Goal: Check status: Check status

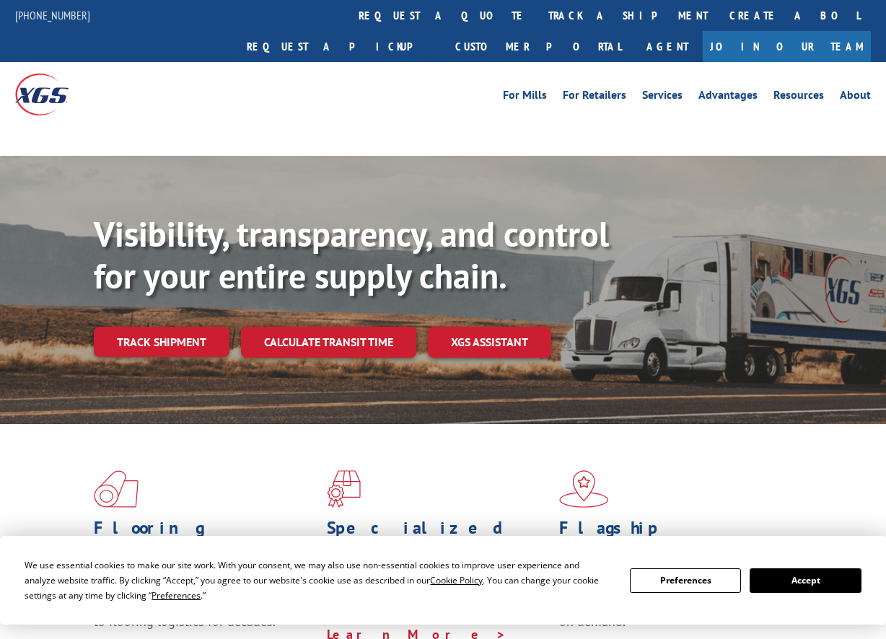
click at [157, 315] on div "Visibility, transparency, and control for your entire supply chain. Track shipm…" at bounding box center [490, 314] width 792 height 201
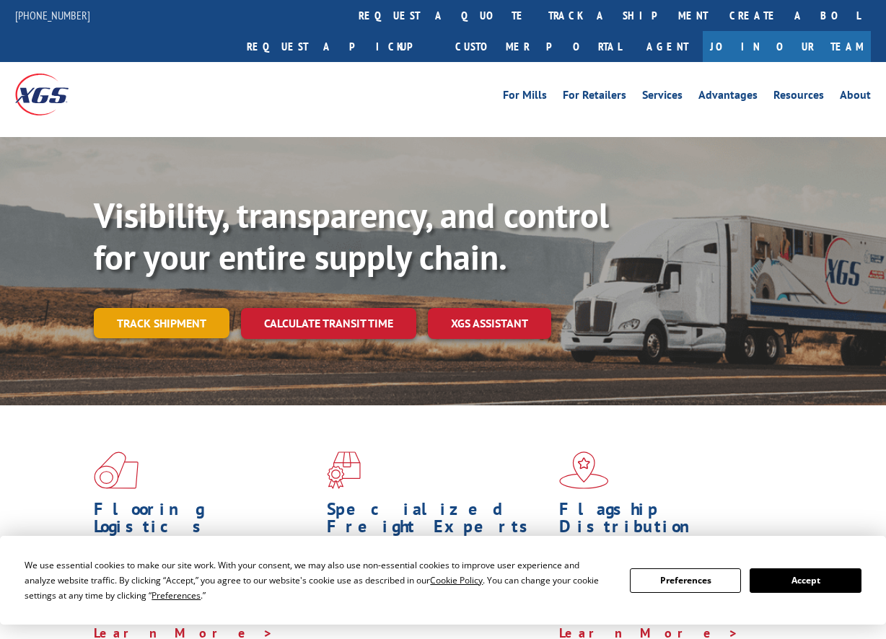
click at [164, 308] on link "Track shipment" at bounding box center [162, 323] width 136 height 30
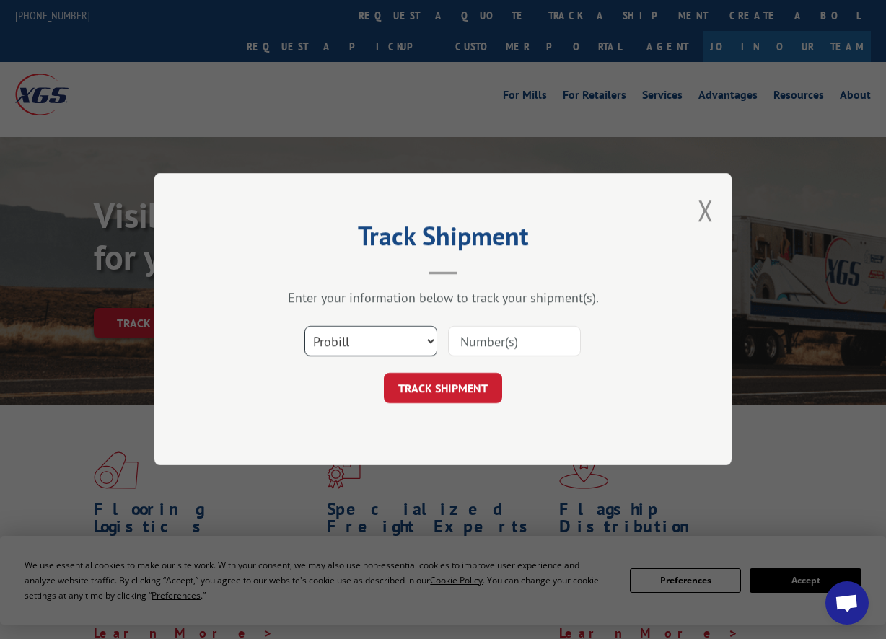
click at [371, 340] on select "Select category... Probill BOL PO" at bounding box center [370, 342] width 133 height 30
select select "po"
click at [304, 327] on select "Select category... Probill BOL PO" at bounding box center [370, 342] width 133 height 30
click at [558, 336] on input at bounding box center [514, 342] width 133 height 30
paste input "297398257"
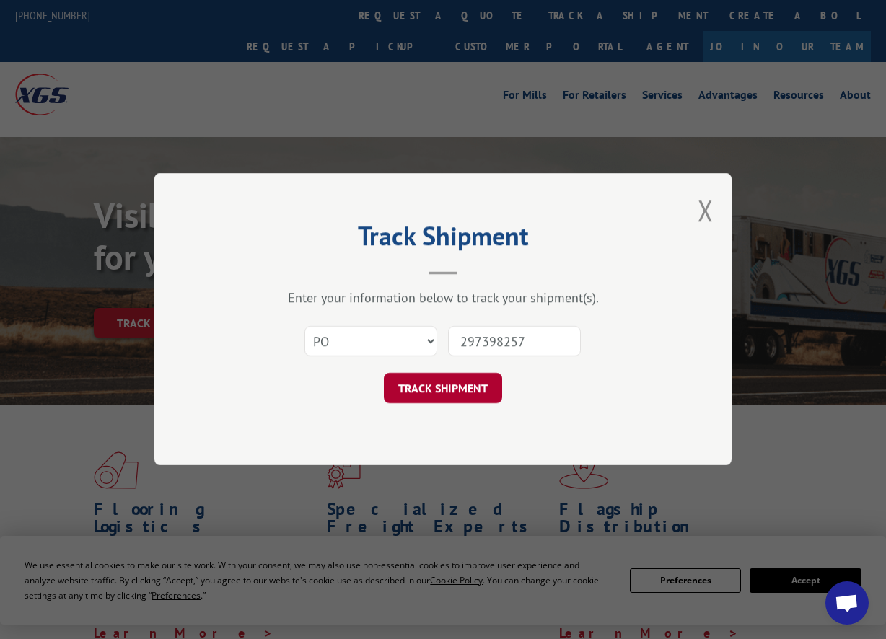
type input "297398257"
click at [405, 391] on button "TRACK SHIPMENT" at bounding box center [443, 389] width 118 height 30
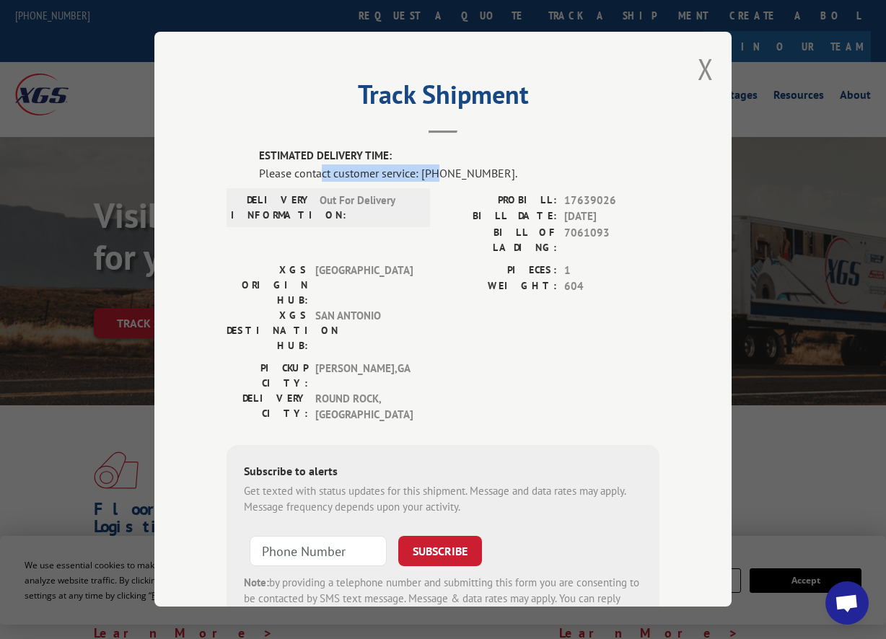
drag, startPoint x: 315, startPoint y: 162, endPoint x: 449, endPoint y: 222, distance: 147.0
click at [443, 165] on div "Please contact customer service: [PHONE_NUMBER]." at bounding box center [459, 173] width 400 height 17
click at [449, 239] on div "PROBILL: 17639026 BILL DATE: [DATE] BILL OF LADING: 7061093" at bounding box center [551, 228] width 216 height 70
